Goal: Task Accomplishment & Management: Use online tool/utility

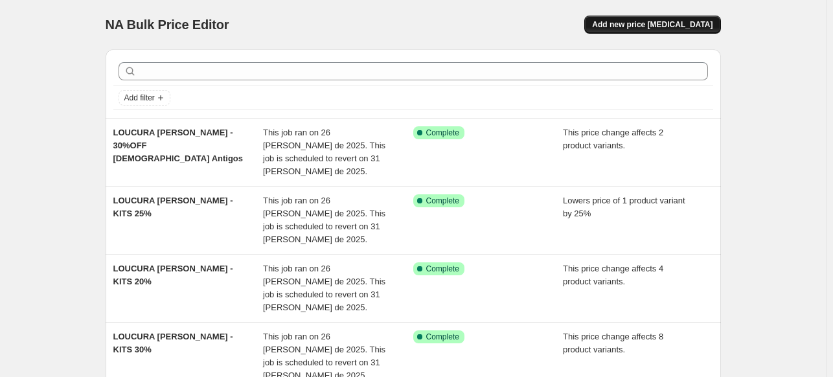
click at [656, 23] on span "Add new price [MEDICAL_DATA]" at bounding box center [652, 24] width 120 height 10
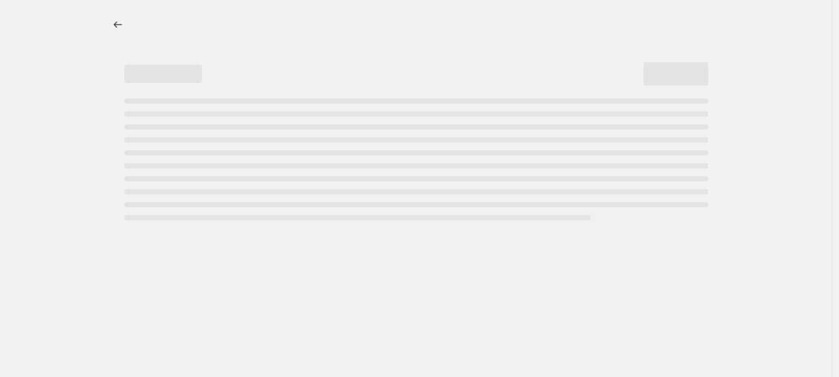
select select "percentage"
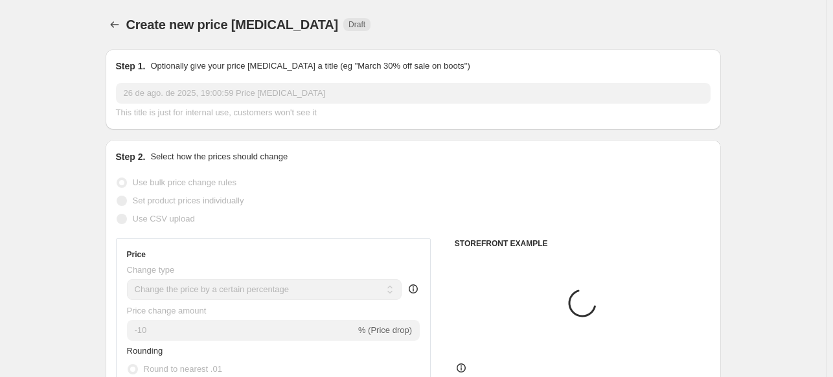
click at [188, 90] on input "26 de ago. de 2025, 19:00:59 Price [MEDICAL_DATA]" at bounding box center [413, 93] width 594 height 21
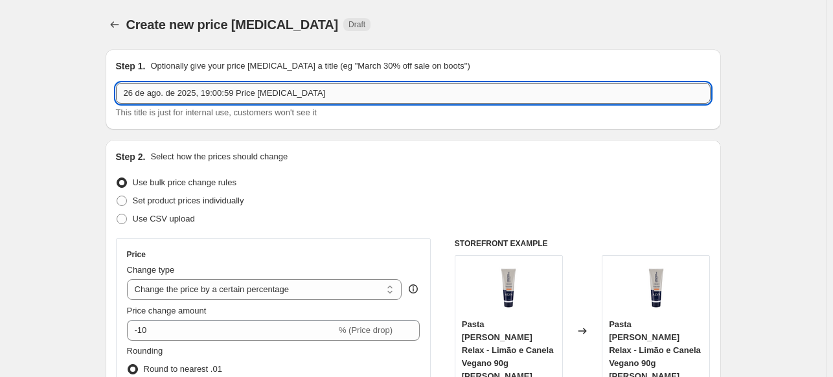
click at [193, 94] on input "26 de ago. de 2025, 19:00:59 Price [MEDICAL_DATA]" at bounding box center [413, 93] width 594 height 21
click at [217, 93] on input "LOUCURA [PERSON_NAME] - KITS 30%" at bounding box center [413, 93] width 594 height 21
click at [272, 88] on input "LOUCURA [PERSON_NAME] - KITS 20%" at bounding box center [413, 93] width 594 height 21
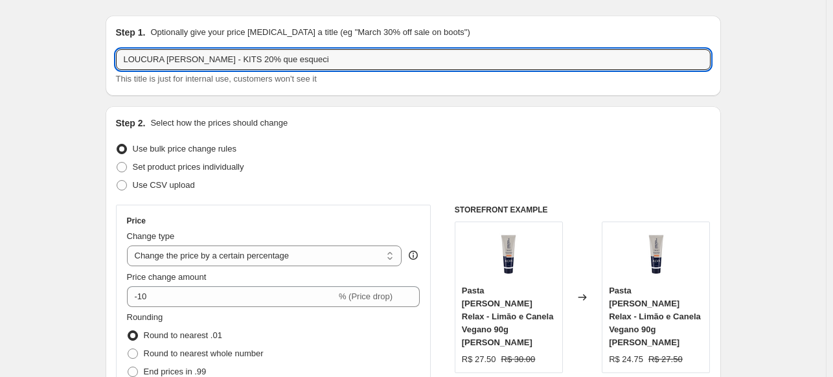
scroll to position [129, 0]
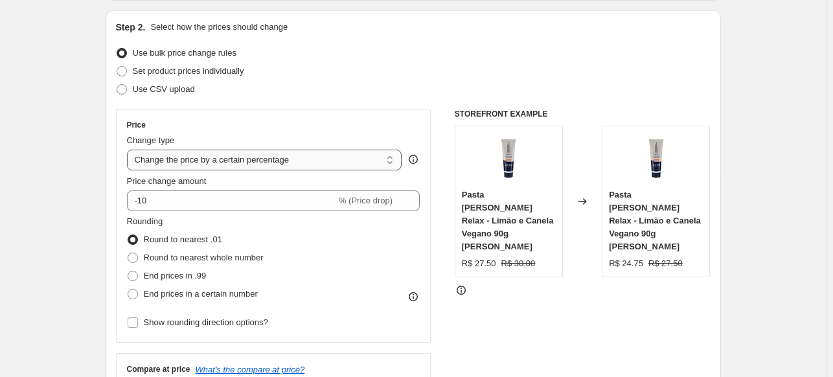
type input "LOUCURA [PERSON_NAME] - KITS 20% que esqueci"
click at [238, 161] on select "Change the price to a certain amount Change the price by a certain amount Chang…" at bounding box center [264, 160] width 275 height 21
select select "pcap"
click at [129, 150] on select "Change the price to a certain amount Change the price by a certain amount Chang…" at bounding box center [264, 160] width 275 height 21
type input "-20"
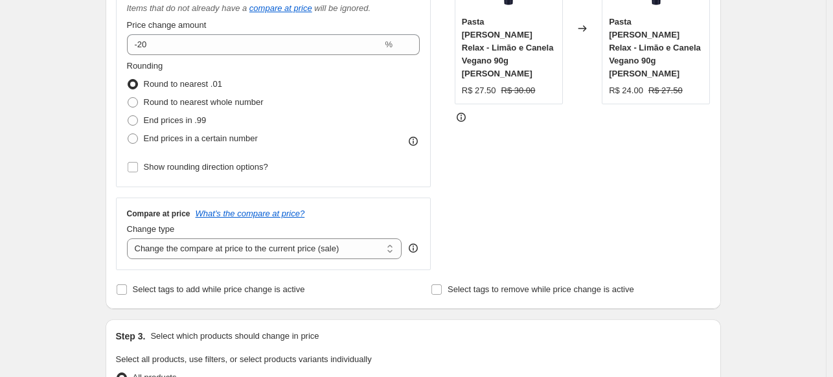
scroll to position [324, 0]
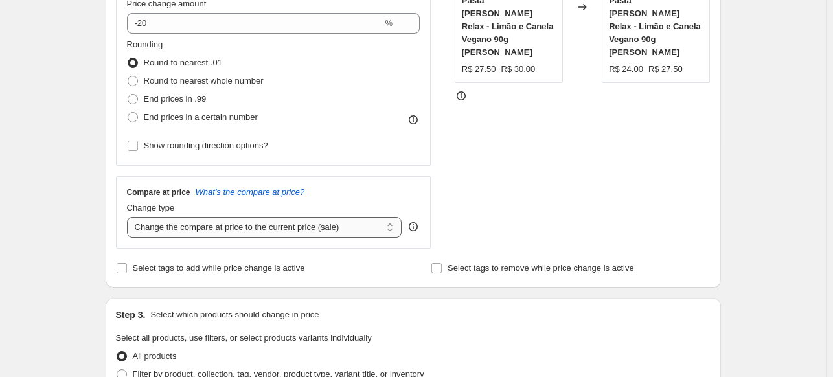
click at [207, 225] on select "Change the compare at price to the current price (sale) Change the compare at p…" at bounding box center [264, 227] width 275 height 21
click at [129, 218] on select "Change the compare at price to the current price (sale) Change the compare at p…" at bounding box center [264, 227] width 275 height 21
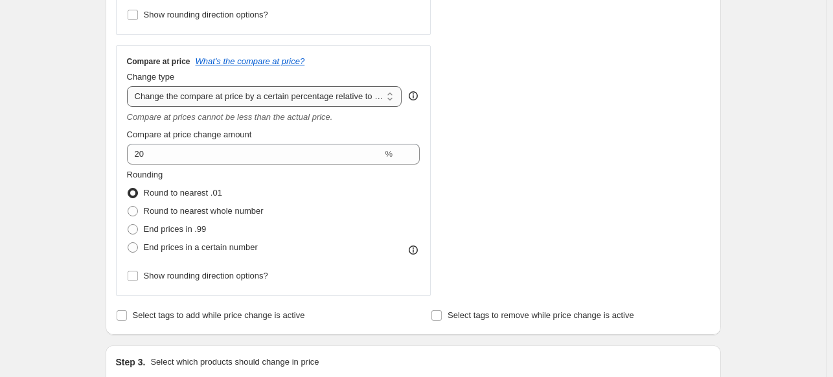
scroll to position [453, 0]
click at [230, 96] on select "Change the compare at price to the current price (sale) Change the compare at p…" at bounding box center [264, 97] width 275 height 21
select select "no_change"
click at [129, 88] on select "Change the compare at price to the current price (sale) Change the compare at p…" at bounding box center [264, 97] width 275 height 21
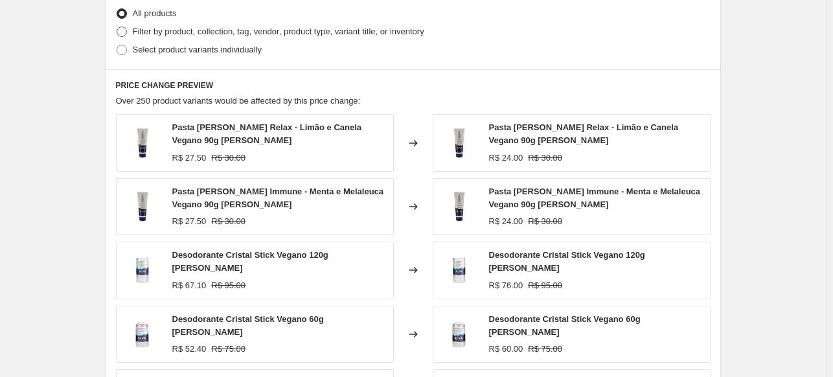
scroll to position [647, 0]
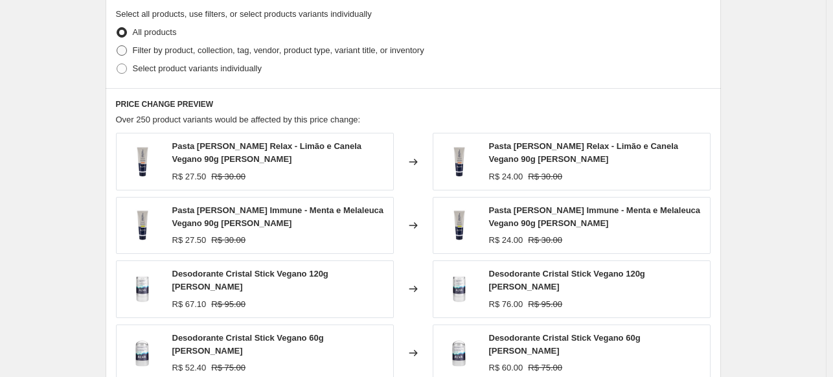
click at [269, 51] on span "Filter by product, collection, tag, vendor, product type, variant title, or inv…" at bounding box center [278, 50] width 291 height 10
click at [117, 46] on input "Filter by product, collection, tag, vendor, product type, variant title, or inv…" at bounding box center [117, 45] width 1 height 1
radio input "true"
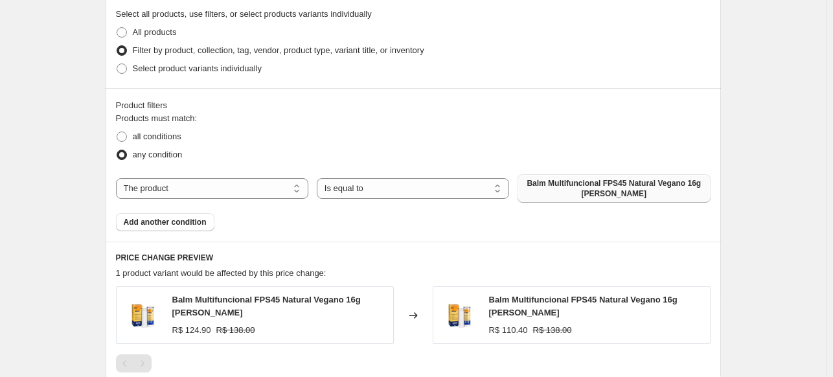
click at [574, 190] on span "Balm Multifuncional FPS45 Natural Vegano 16g [PERSON_NAME]" at bounding box center [613, 188] width 177 height 21
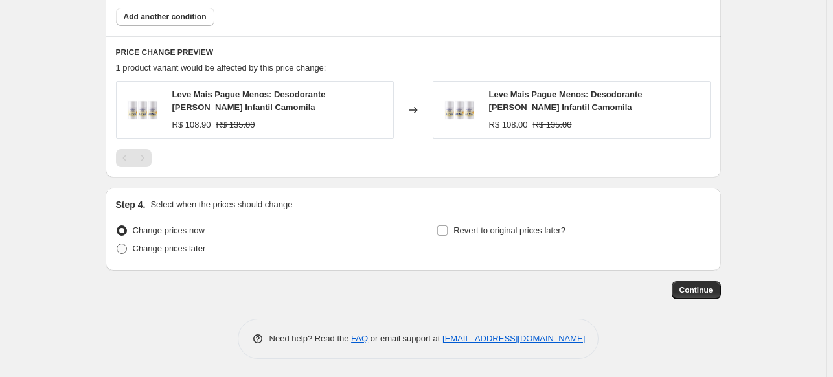
scroll to position [853, 0]
click at [482, 230] on span "Revert to original prices later?" at bounding box center [509, 230] width 112 height 10
click at [447, 230] on input "Revert to original prices later?" at bounding box center [442, 230] width 10 height 10
checkbox input "true"
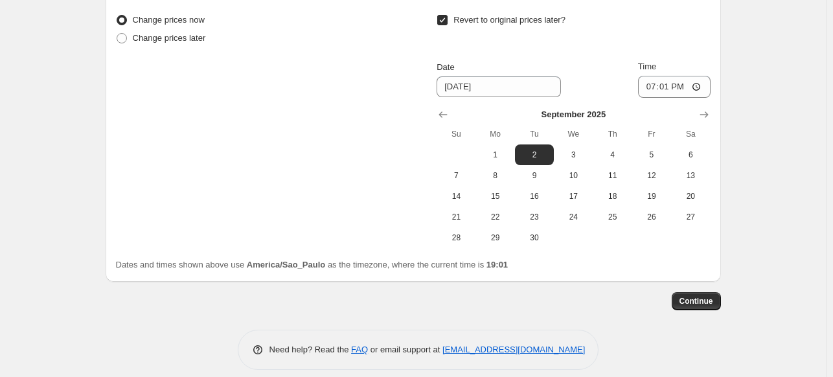
scroll to position [1075, 0]
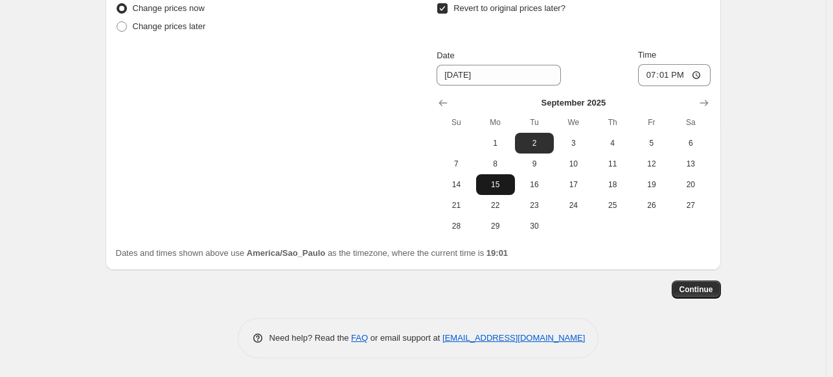
drag, startPoint x: 446, startPoint y: 100, endPoint x: 493, endPoint y: 181, distance: 93.7
click at [447, 100] on icon "Show previous month, August 2025" at bounding box center [442, 102] width 13 height 13
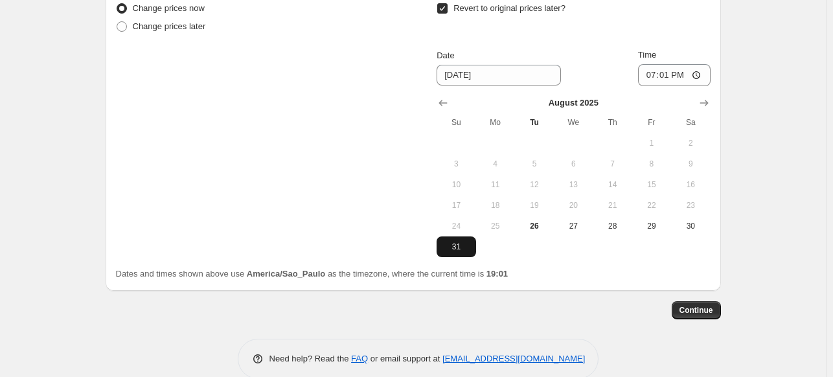
click at [463, 241] on span "31" at bounding box center [456, 246] width 28 height 10
type input "[DATE]"
click at [671, 73] on input "19:01" at bounding box center [674, 75] width 73 height 22
type input "23:59"
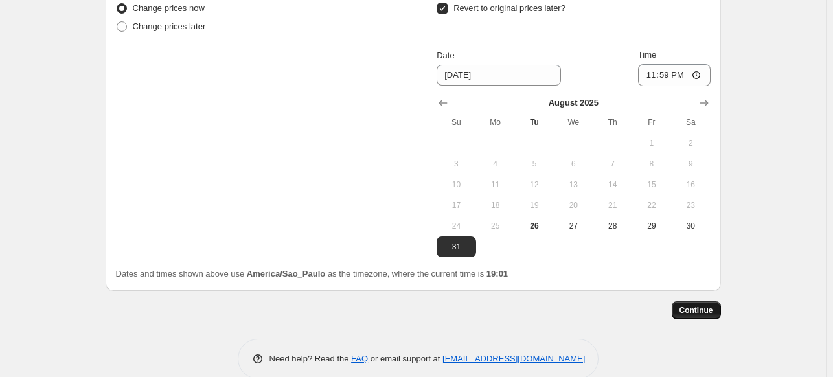
click at [713, 309] on span "Continue" at bounding box center [696, 310] width 34 height 10
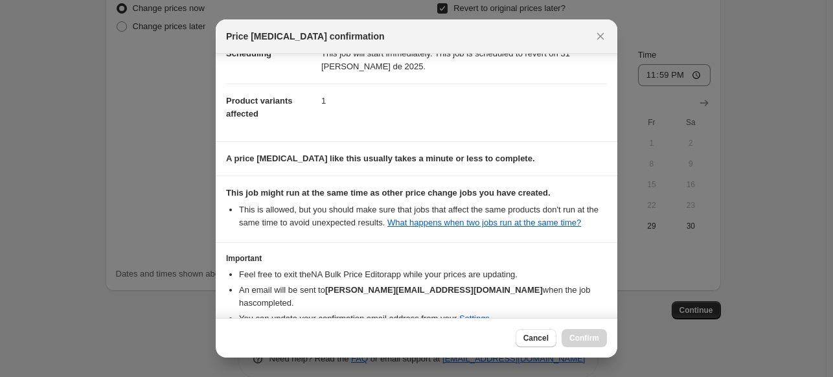
scroll to position [192, 0]
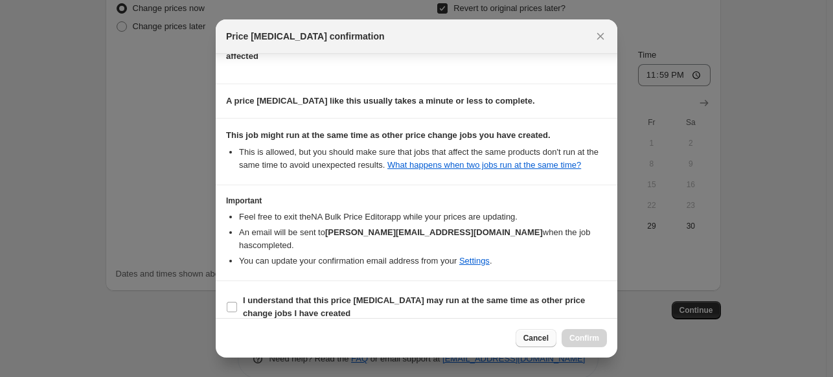
drag, startPoint x: 451, startPoint y: 279, endPoint x: 541, endPoint y: 341, distance: 109.5
click at [451, 294] on span "I understand that this price [MEDICAL_DATA] may run at the same time as other p…" at bounding box center [425, 307] width 364 height 26
click at [237, 302] on input "I understand that this price [MEDICAL_DATA] may run at the same time as other p…" at bounding box center [232, 307] width 10 height 10
checkbox input "true"
click at [582, 330] on button "Confirm" at bounding box center [583, 338] width 45 height 18
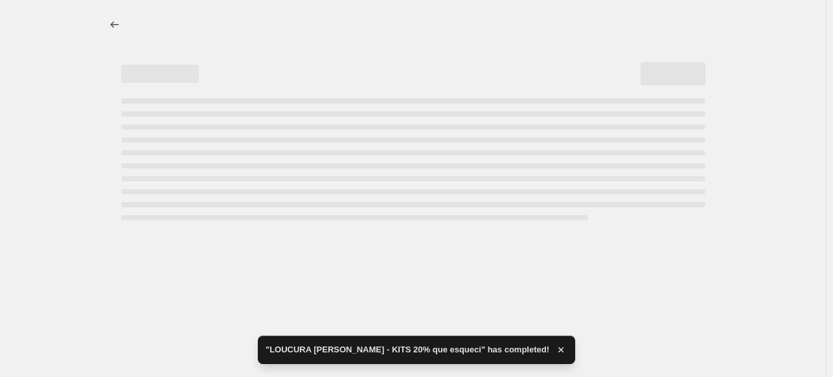
select select "pcap"
select select "no_change"
